Goal: Information Seeking & Learning: Understand process/instructions

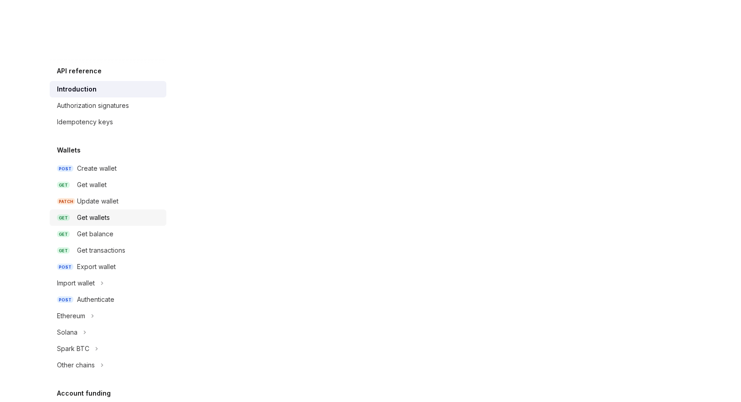
click at [92, 221] on div "Get wallets" at bounding box center [93, 217] width 33 height 11
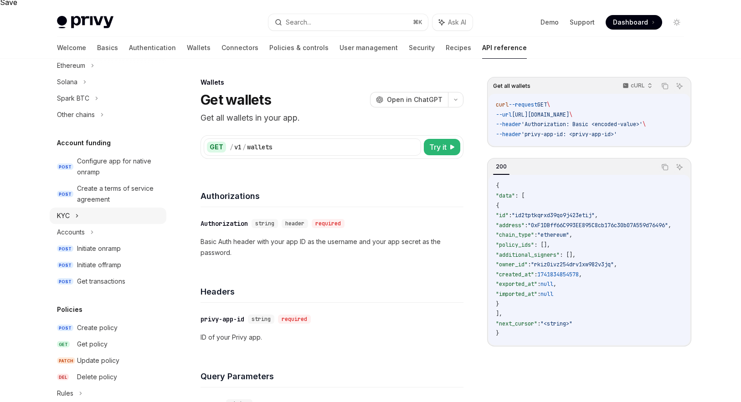
scroll to position [218, 0]
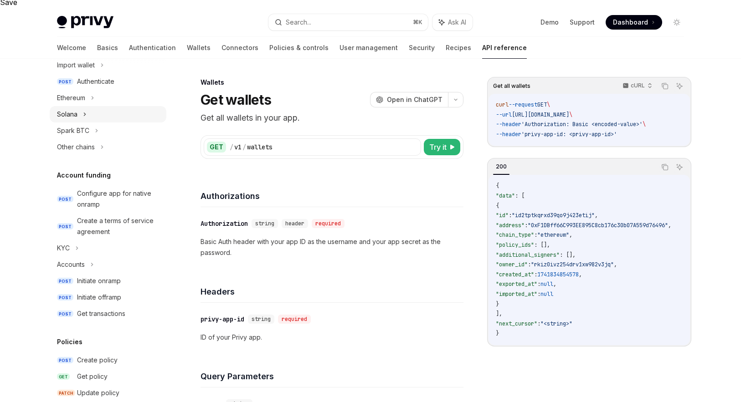
click at [102, 117] on div "Solana" at bounding box center [108, 114] width 117 height 16
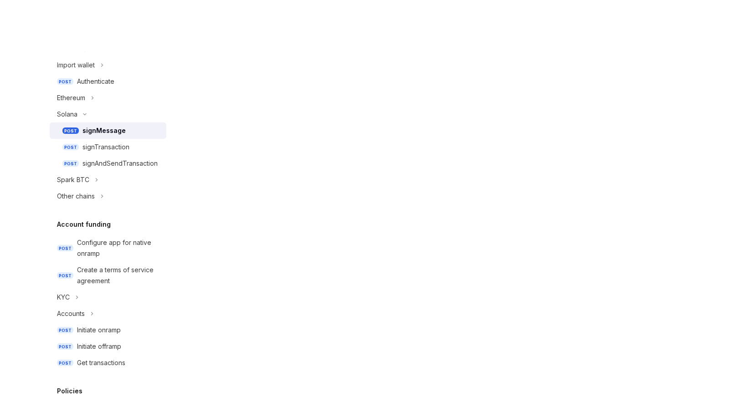
click at [104, 127] on div "signMessage" at bounding box center [103, 130] width 43 height 11
drag, startPoint x: 506, startPoint y: 108, endPoint x: 632, endPoint y: 214, distance: 164.3
drag, startPoint x: 509, startPoint y: 284, endPoint x: 612, endPoint y: 309, distance: 105.9
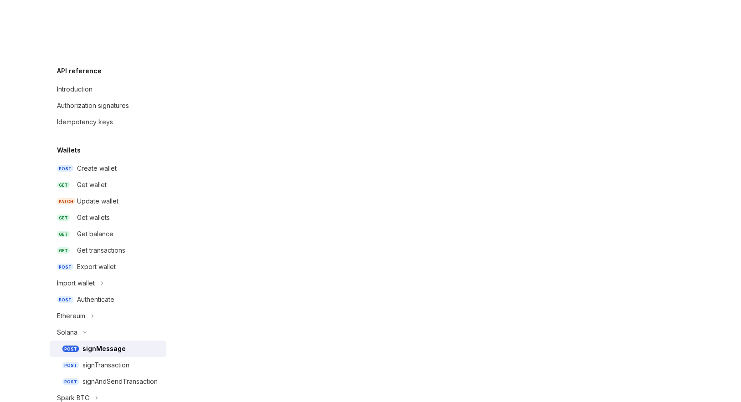
scroll to position [186, 0]
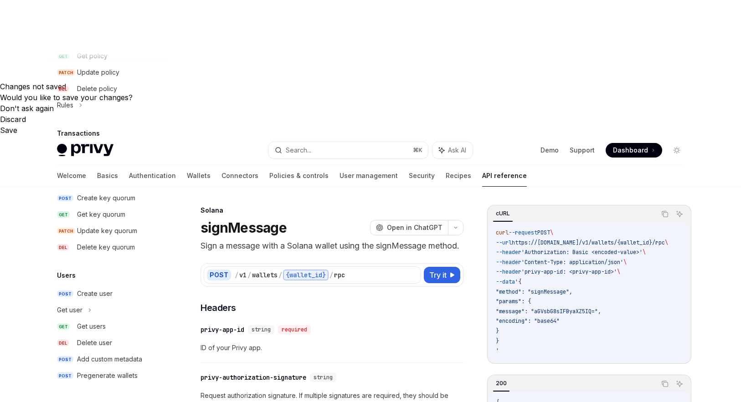
scroll to position [395, 0]
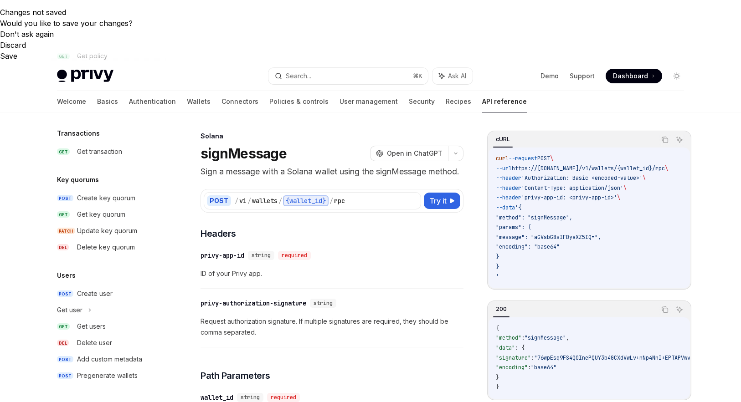
type textarea "*"
